Goal: Task Accomplishment & Management: Use online tool/utility

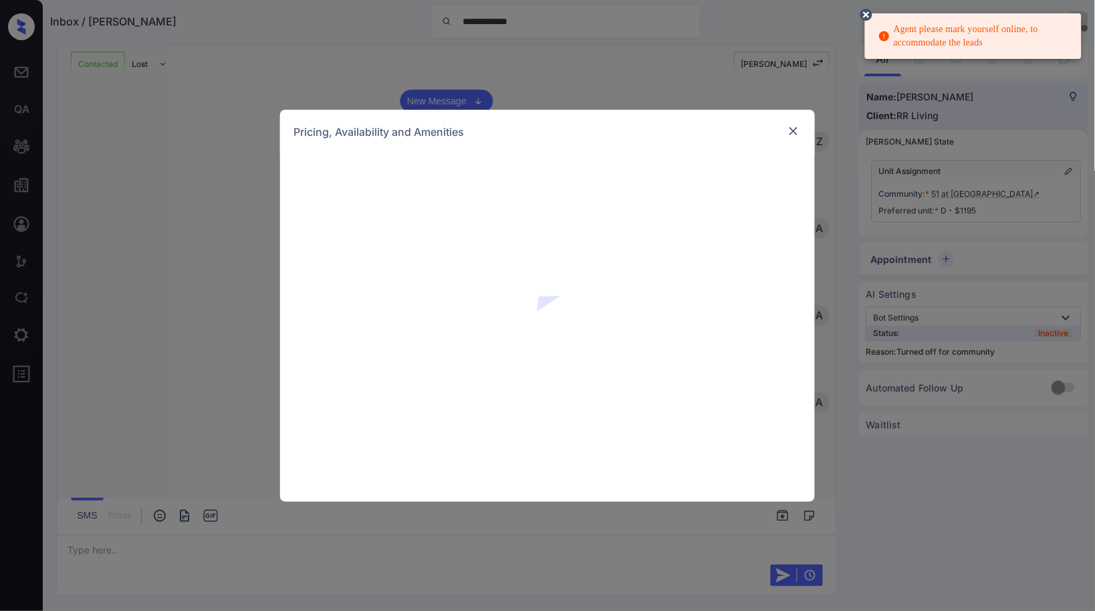
scroll to position [1021, 0]
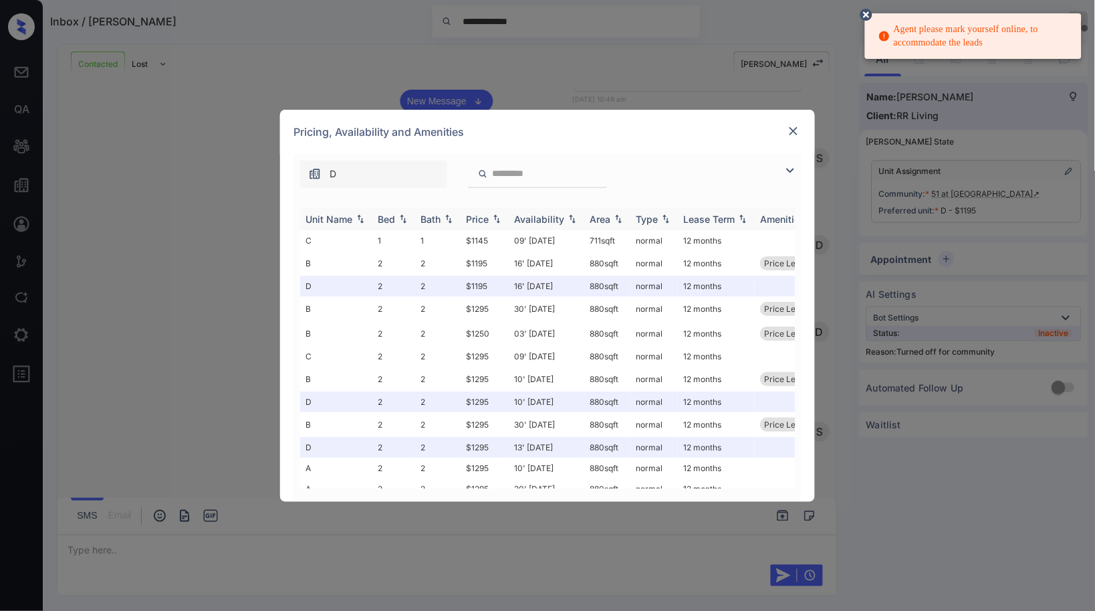
click at [405, 217] on img at bounding box center [403, 218] width 13 height 9
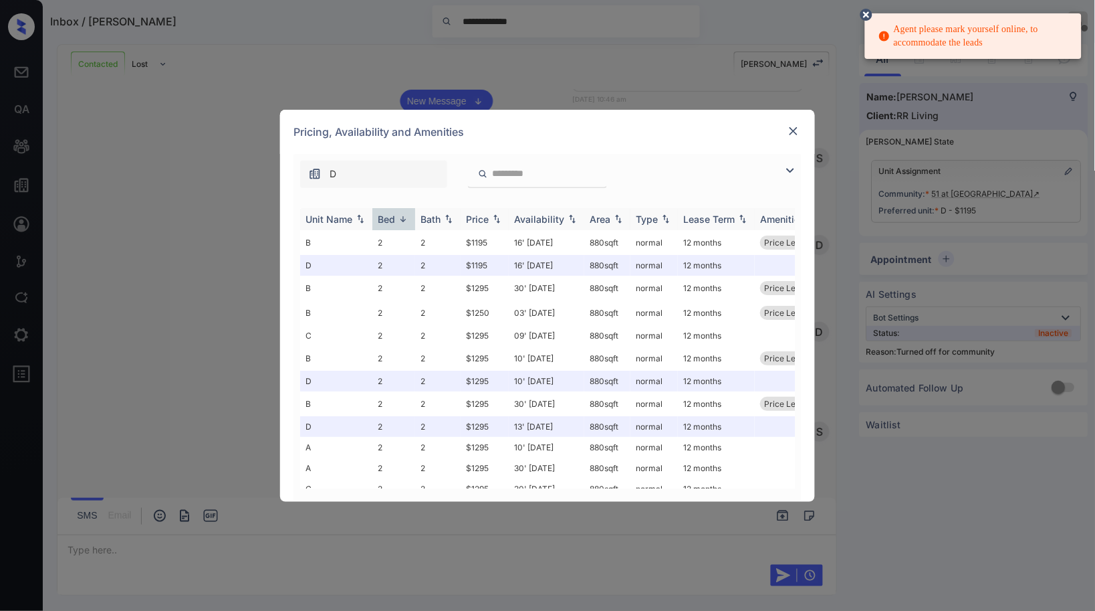
click at [491, 214] on img at bounding box center [496, 218] width 13 height 9
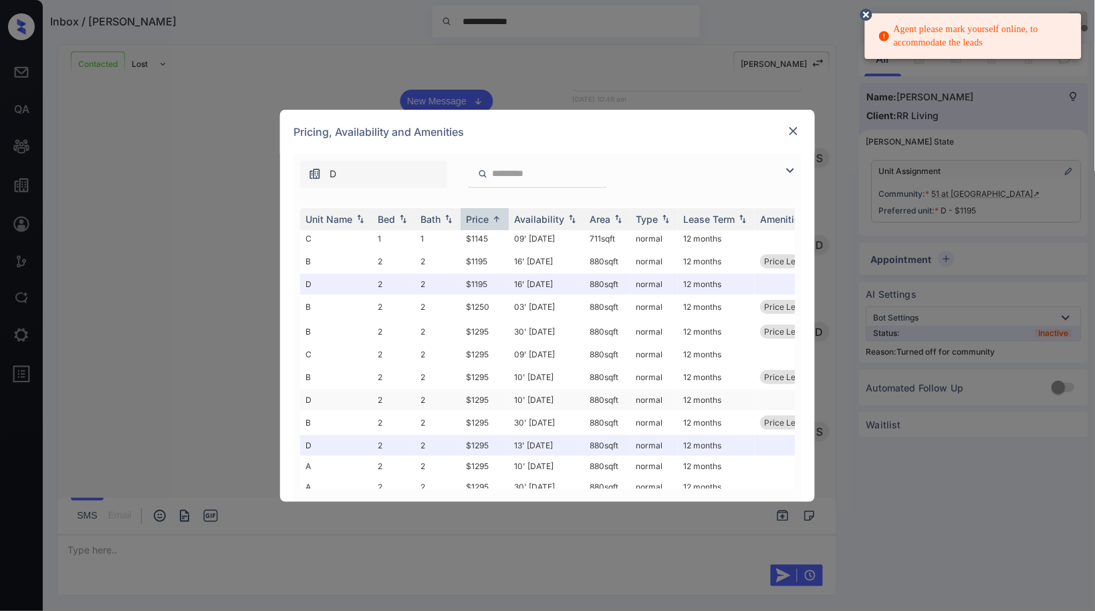
scroll to position [0, 0]
click at [404, 217] on img at bounding box center [403, 218] width 13 height 9
click at [404, 217] on img at bounding box center [403, 219] width 13 height 10
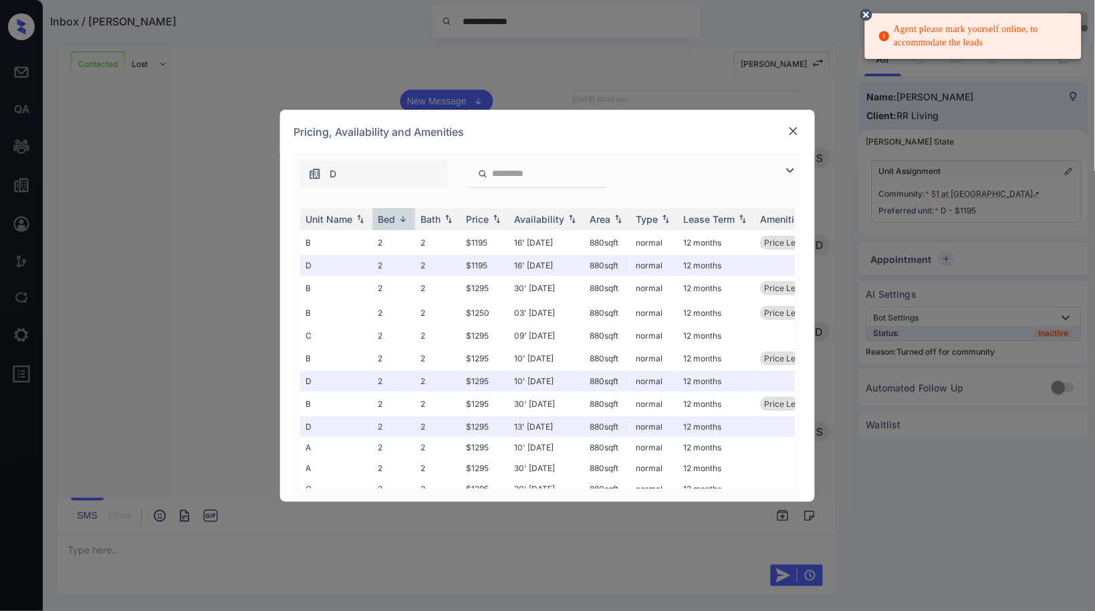
click at [791, 129] on img at bounding box center [793, 130] width 13 height 13
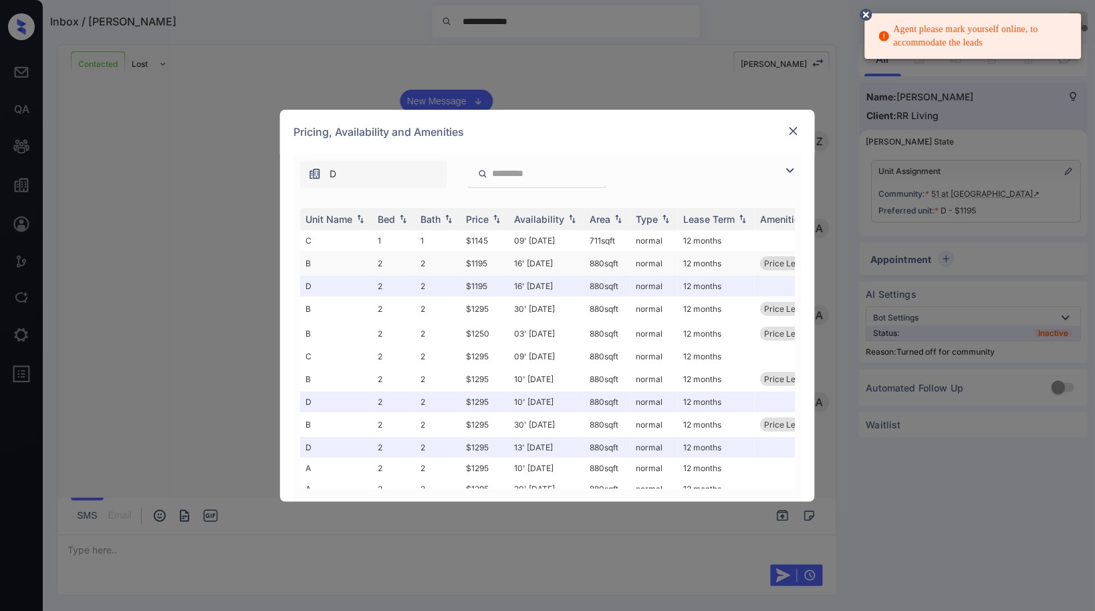
scroll to position [2777, 0]
click at [399, 221] on img at bounding box center [403, 218] width 13 height 9
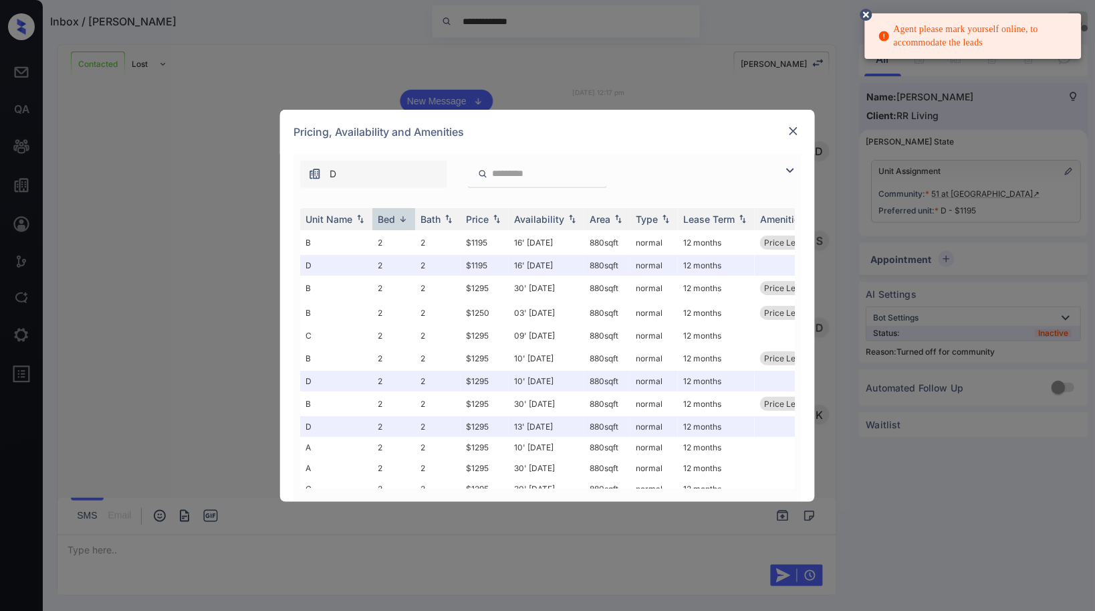
click at [546, 79] on div "**********" at bounding box center [547, 305] width 1095 height 611
click at [798, 134] on img at bounding box center [793, 130] width 13 height 13
